Goal: Task Accomplishment & Management: Use online tool/utility

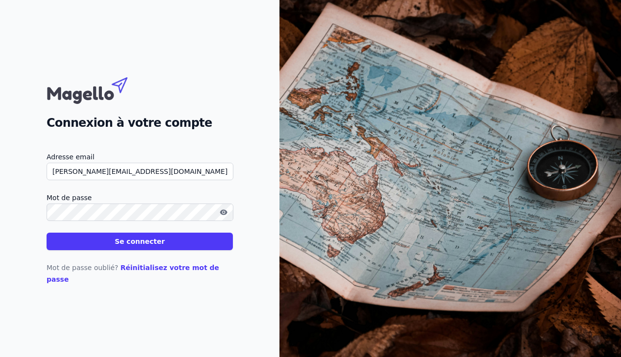
type input "[PERSON_NAME][EMAIL_ADDRESS][DOMAIN_NAME]"
click at [121, 250] on button "Se connecter" at bounding box center [140, 241] width 186 height 17
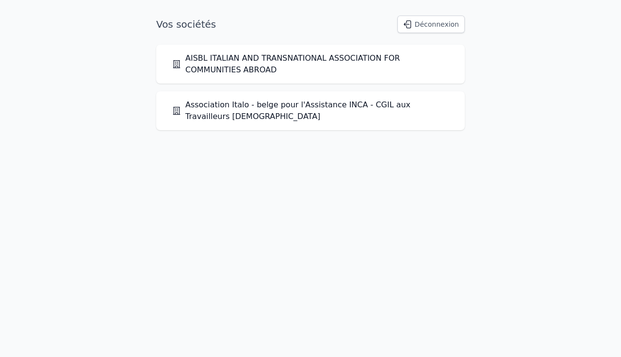
click at [279, 112] on link "Association Italo - belge pour l'Assistance INCA - CGIL aux Travailleurs [DEMOG…" at bounding box center [311, 110] width 278 height 23
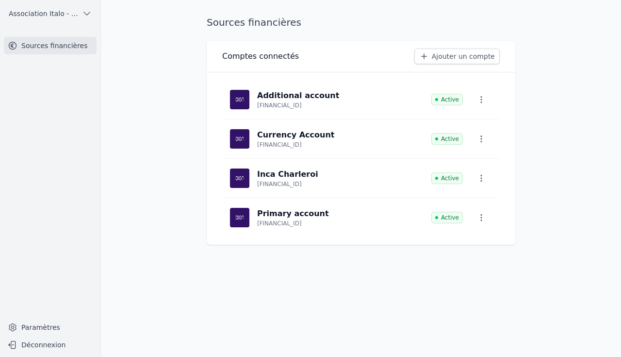
click at [427, 55] on icon at bounding box center [424, 56] width 6 height 6
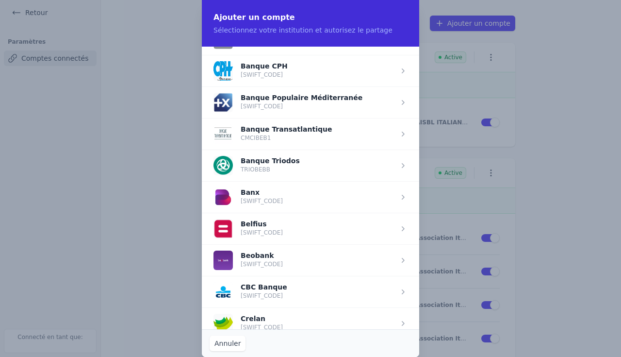
scroll to position [213, 0]
click at [257, 230] on span "button" at bounding box center [311, 228] width 218 height 32
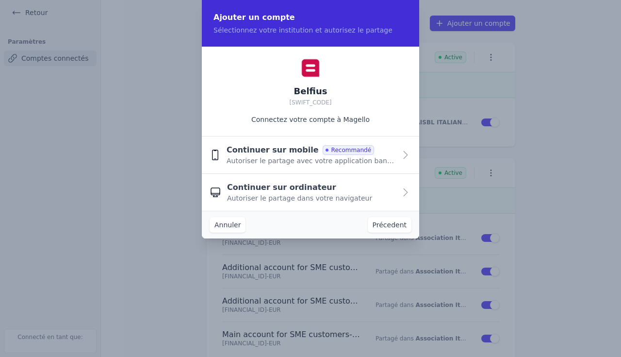
click at [287, 199] on span "Autoriser le partage dans votre navigateur" at bounding box center [299, 198] width 145 height 10
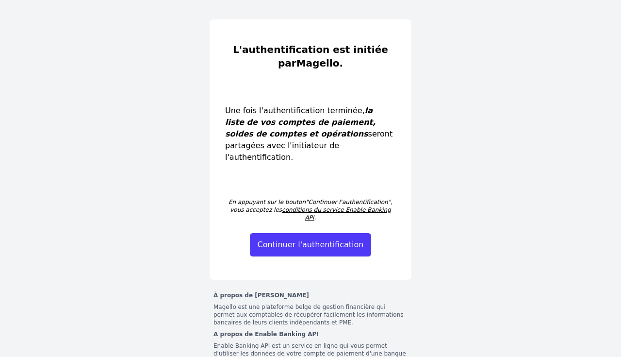
click at [304, 233] on button "Continuer l'authentification" at bounding box center [311, 244] width 122 height 23
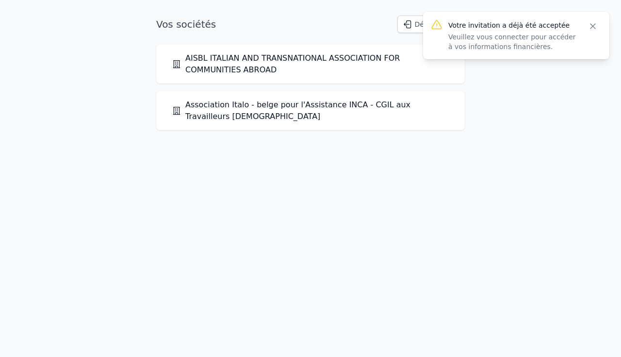
click at [337, 107] on link "Association Italo - belge pour l'Assistance INCA - CGIL aux Travailleurs [DEMOG…" at bounding box center [311, 110] width 278 height 23
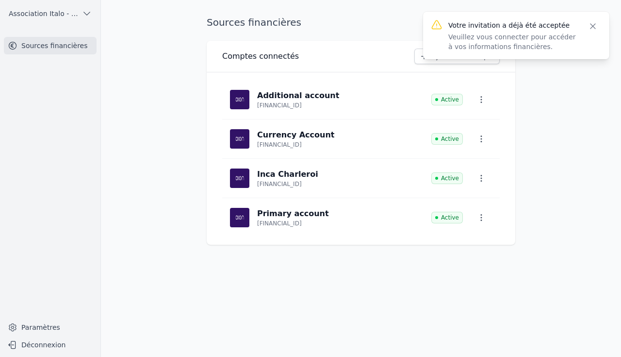
click at [595, 27] on icon "button" at bounding box center [593, 26] width 10 height 10
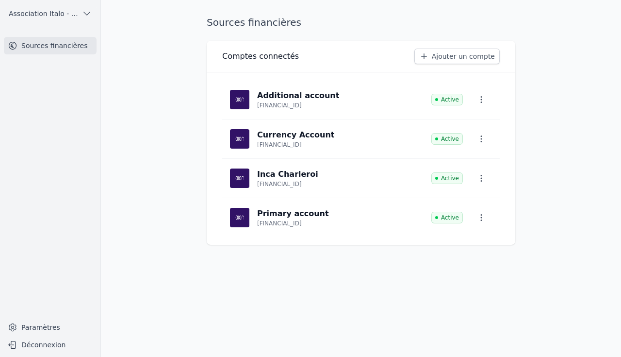
click at [469, 61] on link "Ajouter un compte" at bounding box center [457, 57] width 85 height 16
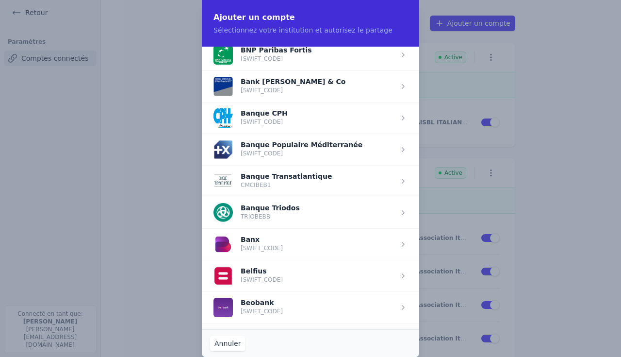
scroll to position [166, 0]
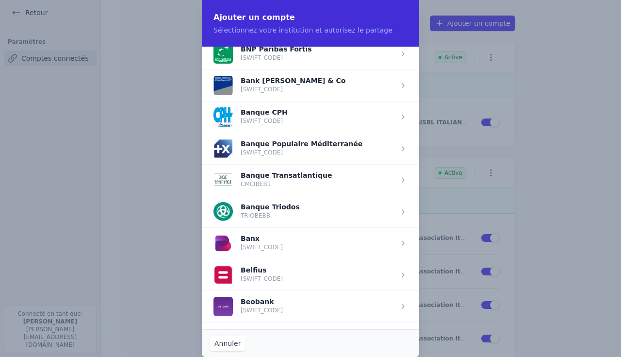
click at [279, 279] on span "button" at bounding box center [311, 275] width 218 height 32
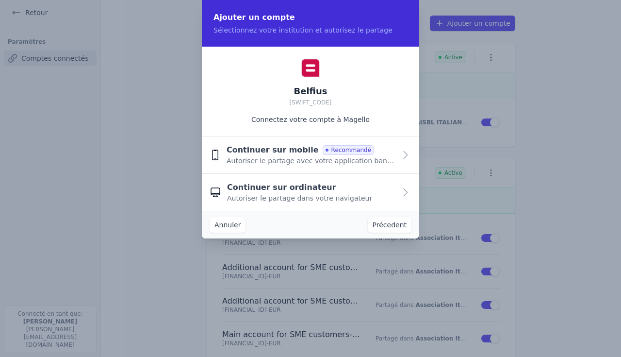
scroll to position [0, 0]
click at [278, 201] on span "Autoriser le partage dans votre navigateur" at bounding box center [299, 198] width 145 height 10
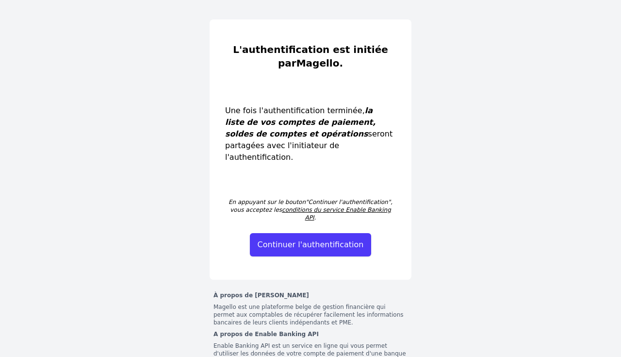
click at [305, 233] on button "Continuer l'authentification" at bounding box center [311, 244] width 122 height 23
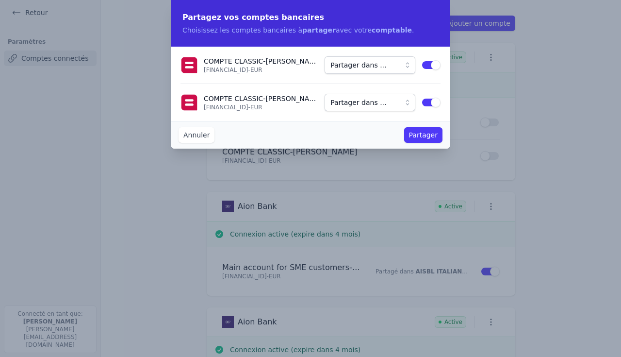
click at [428, 137] on button "Partager" at bounding box center [423, 135] width 38 height 16
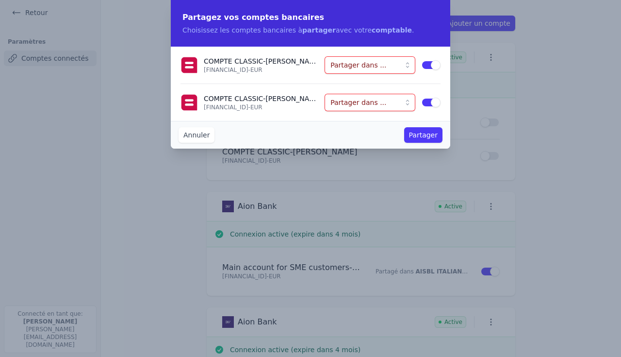
click at [409, 67] on button "Partager dans ..." at bounding box center [370, 64] width 91 height 17
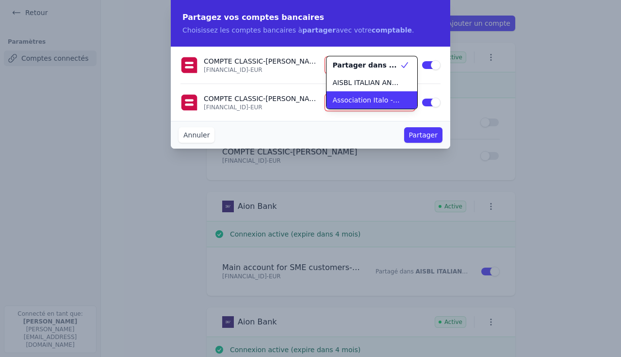
click at [400, 99] on span "Association Italo - belge pour l'Assistance INCA - CGIL aux Travailleurs [DEMOG…" at bounding box center [366, 100] width 67 height 10
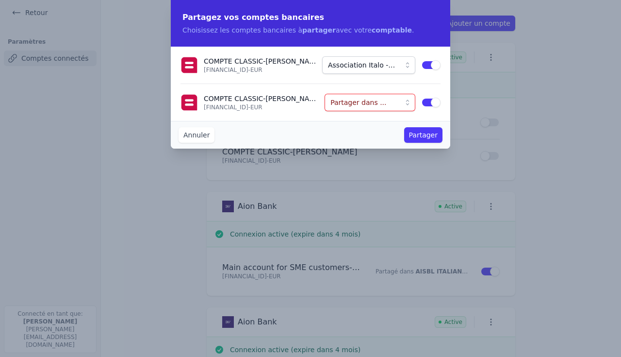
click at [411, 105] on button "Partager dans ..." at bounding box center [370, 102] width 91 height 17
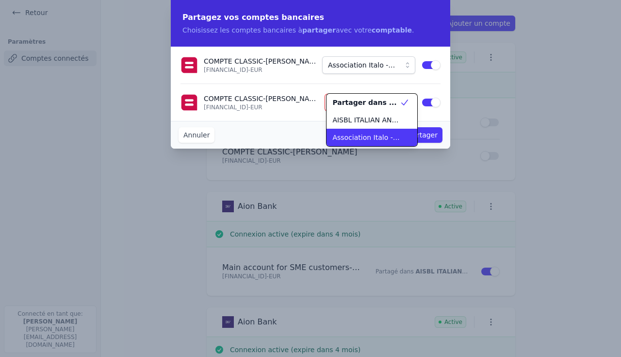
click at [397, 137] on span "Association Italo - belge pour l'Assistance INCA - CGIL aux Travailleurs [DEMOG…" at bounding box center [366, 138] width 67 height 10
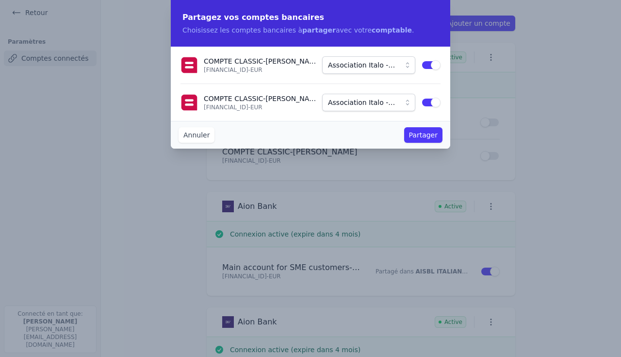
click at [420, 137] on button "Partager" at bounding box center [423, 135] width 38 height 16
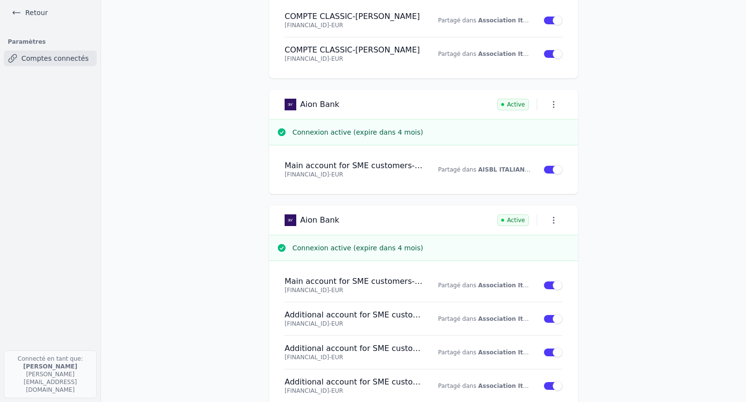
scroll to position [102, 0]
click at [561, 105] on button "button" at bounding box center [553, 105] width 17 height 14
click at [621, 97] on div at bounding box center [373, 201] width 746 height 402
click at [546, 219] on button "button" at bounding box center [553, 220] width 17 height 14
click at [621, 191] on div at bounding box center [373, 201] width 746 height 402
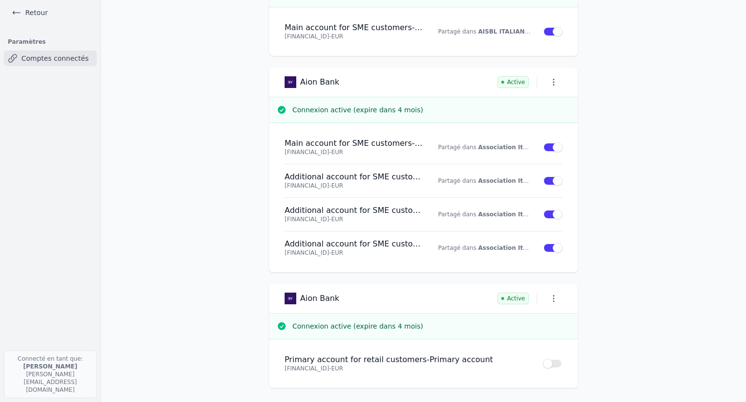
scroll to position [0, 0]
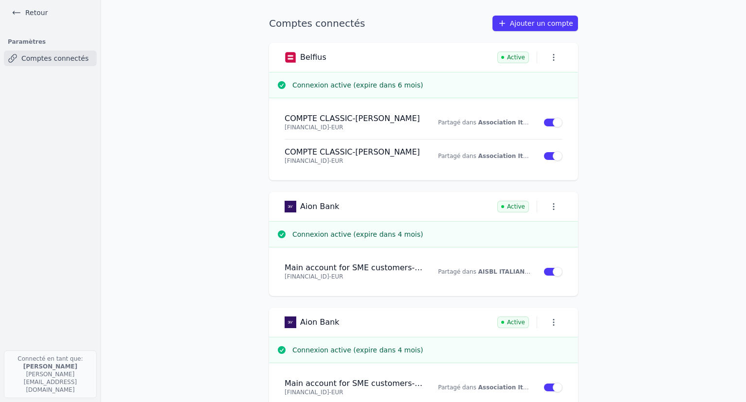
click at [17, 12] on icon at bounding box center [17, 13] width 10 height 10
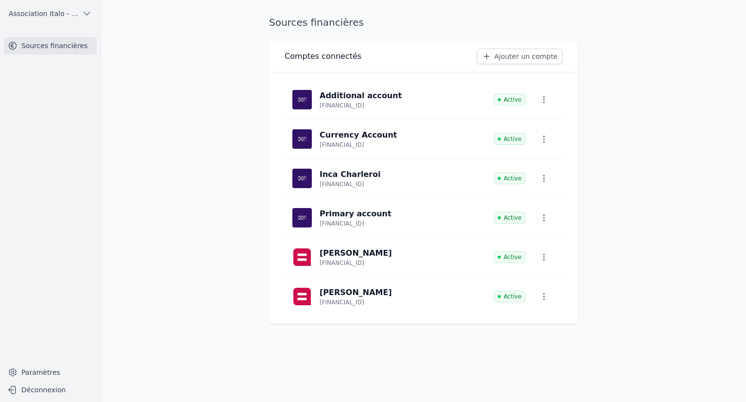
click at [42, 356] on button "Déconnexion" at bounding box center [50, 390] width 93 height 16
